Goal: Information Seeking & Learning: Learn about a topic

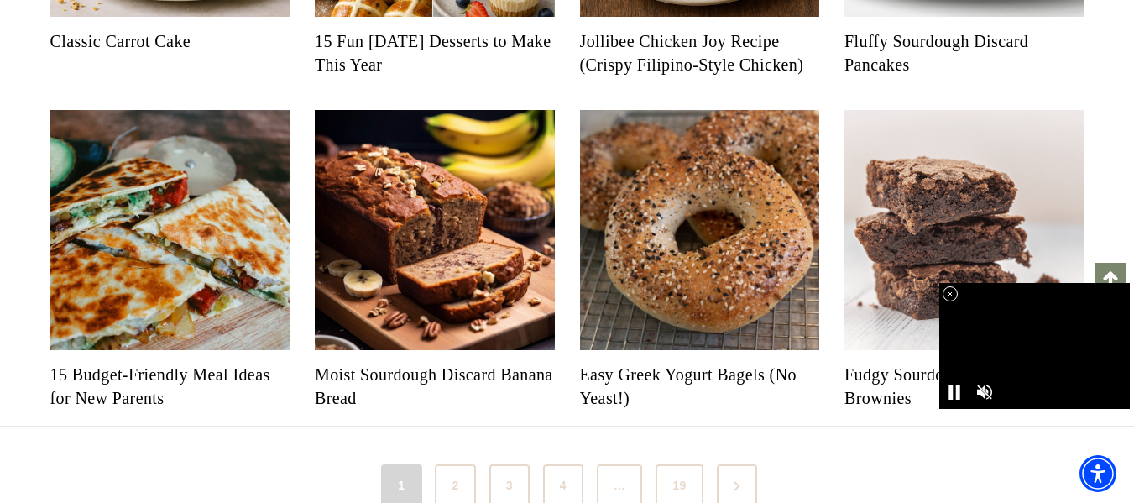
scroll to position [1762, 0]
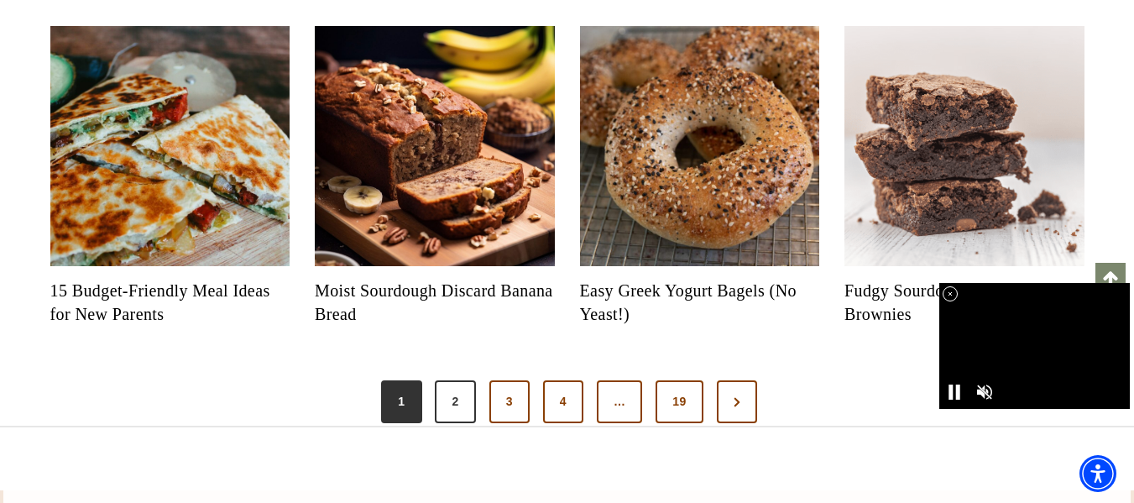
click at [466, 424] on link "2" at bounding box center [455, 402] width 40 height 44
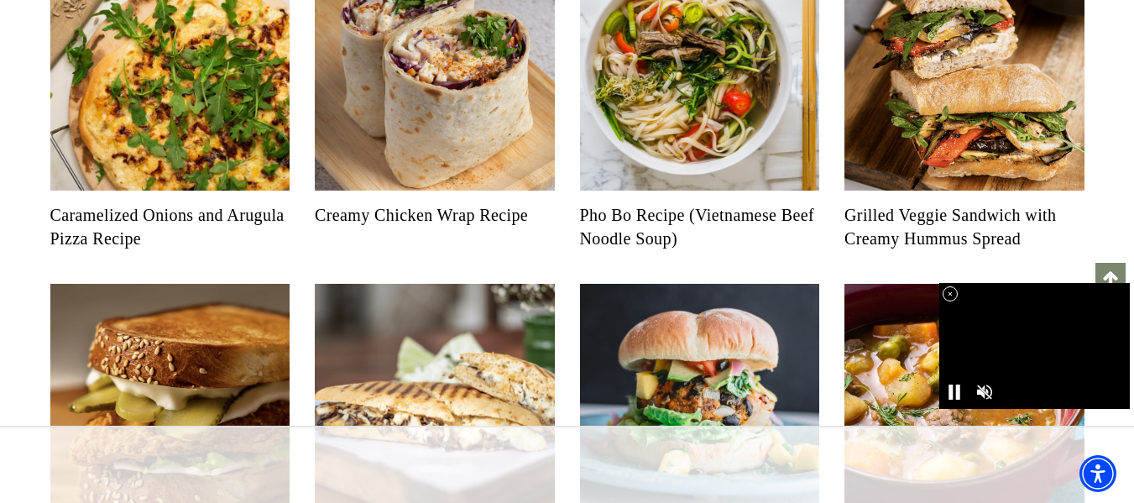
scroll to position [1007, 0]
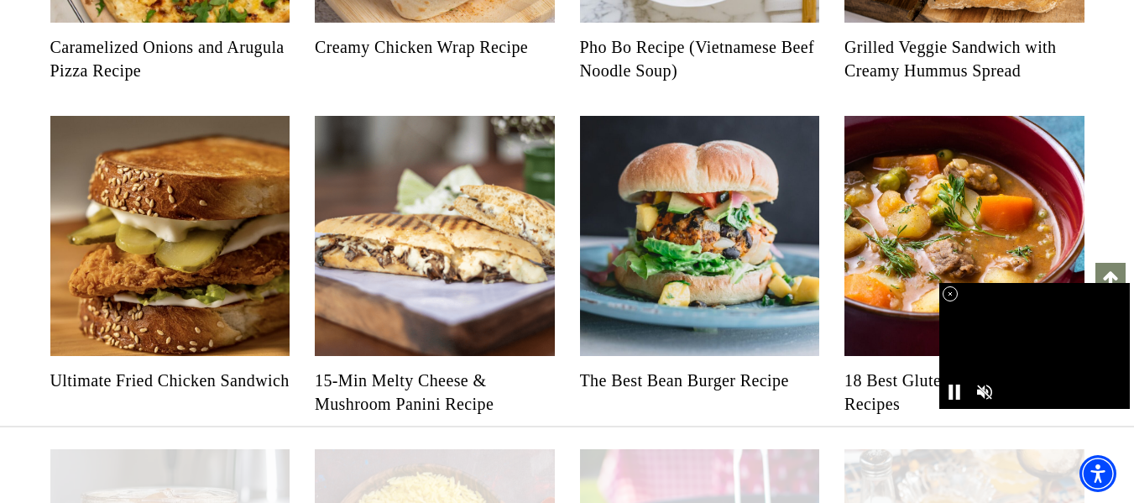
click at [949, 294] on icon at bounding box center [950, 294] width 14 height 14
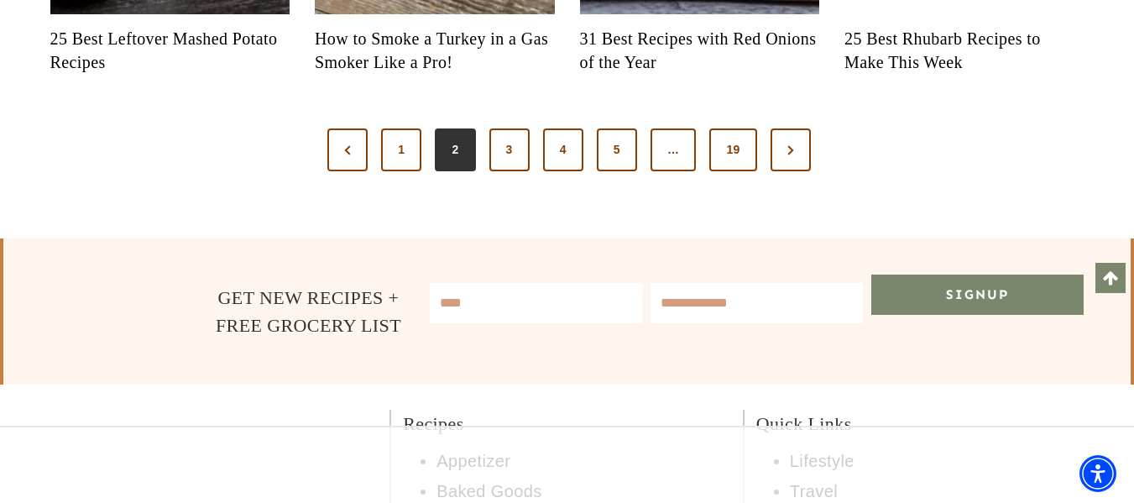
scroll to position [2098, 0]
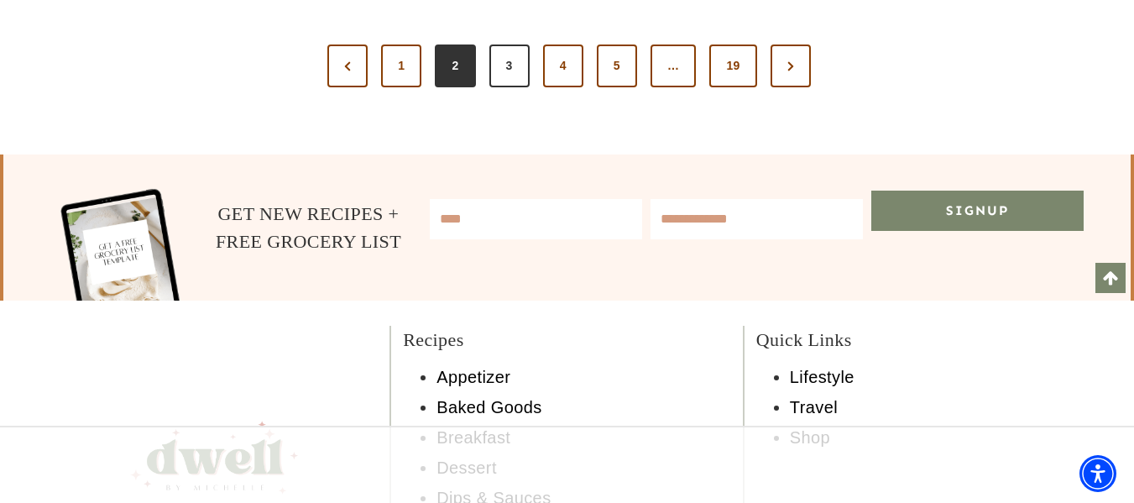
click at [508, 88] on link "3" at bounding box center [509, 66] width 40 height 44
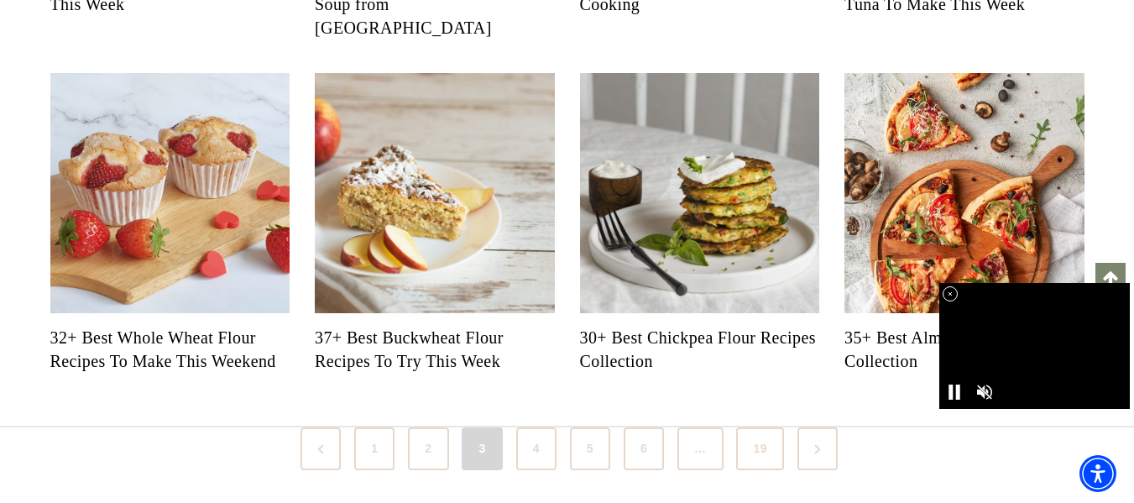
scroll to position [1930, 0]
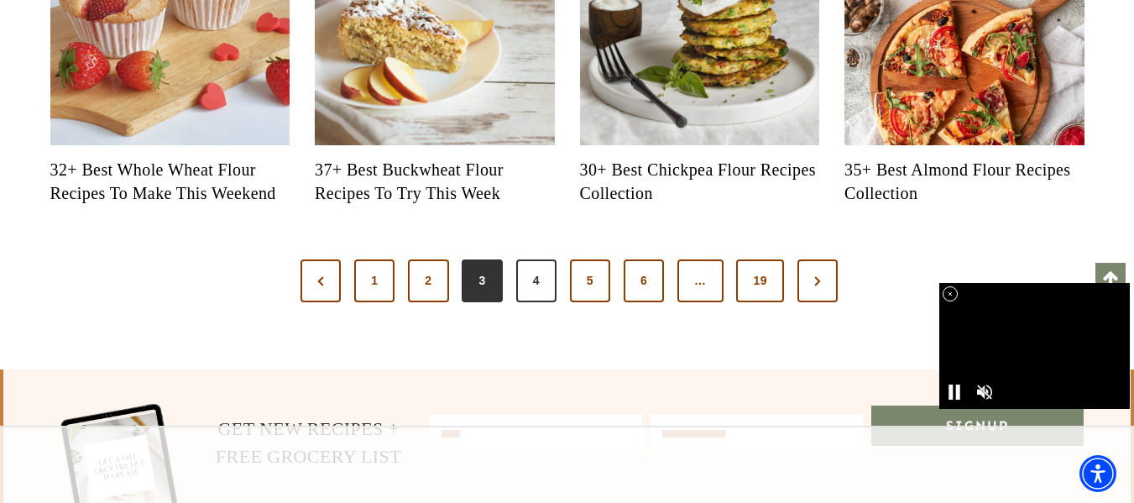
click at [541, 303] on link "4" at bounding box center [536, 281] width 40 height 44
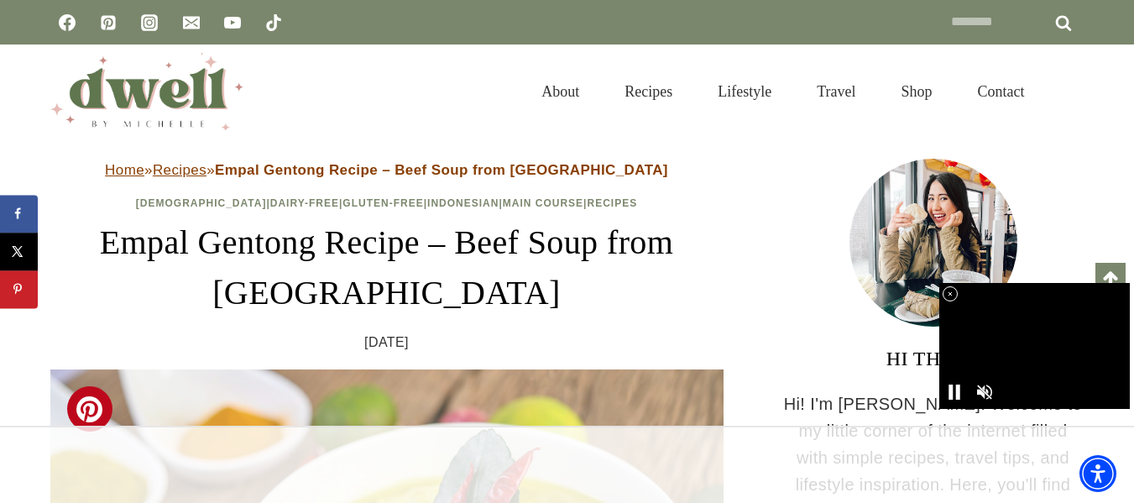
scroll to position [252, 0]
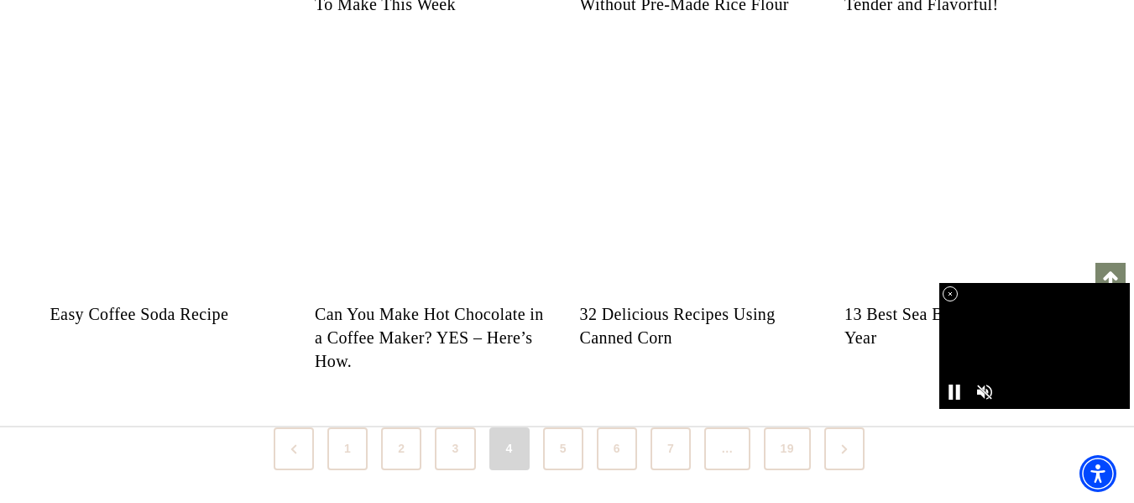
scroll to position [1846, 0]
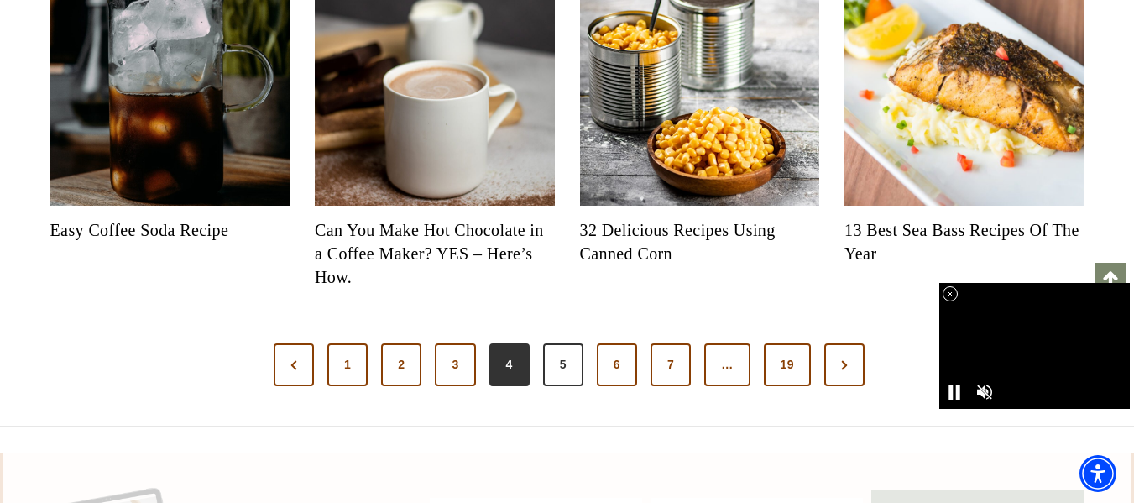
click at [567, 387] on link "5" at bounding box center [563, 365] width 40 height 44
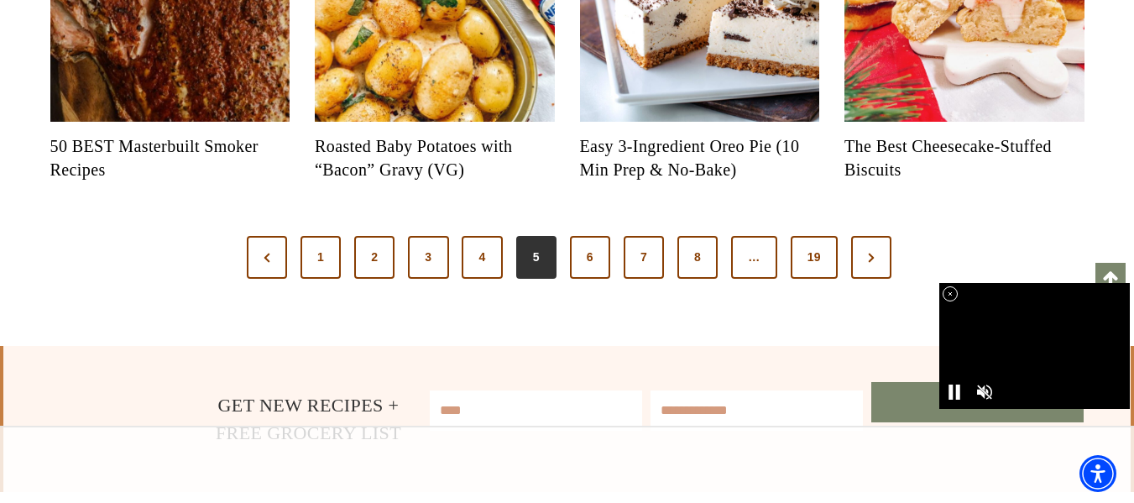
scroll to position [2014, 0]
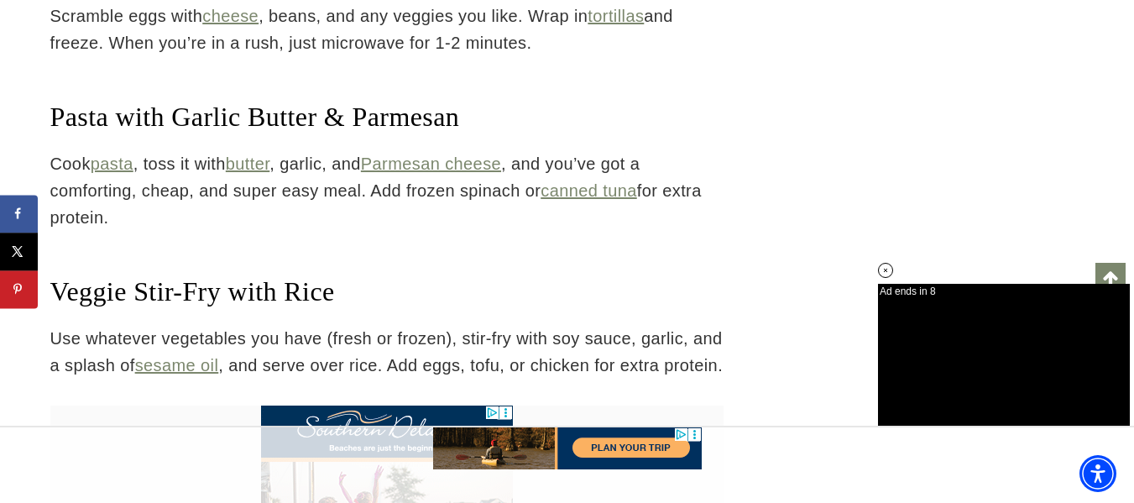
scroll to position [6493, 0]
